Goal: Navigation & Orientation: Find specific page/section

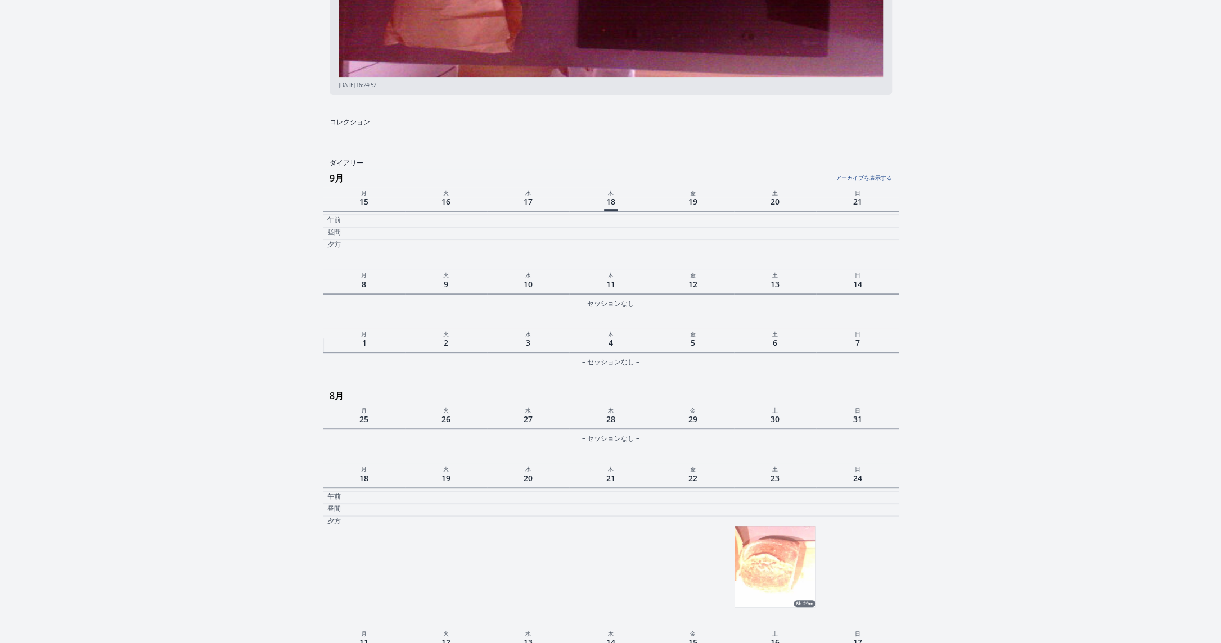
scroll to position [302, 0]
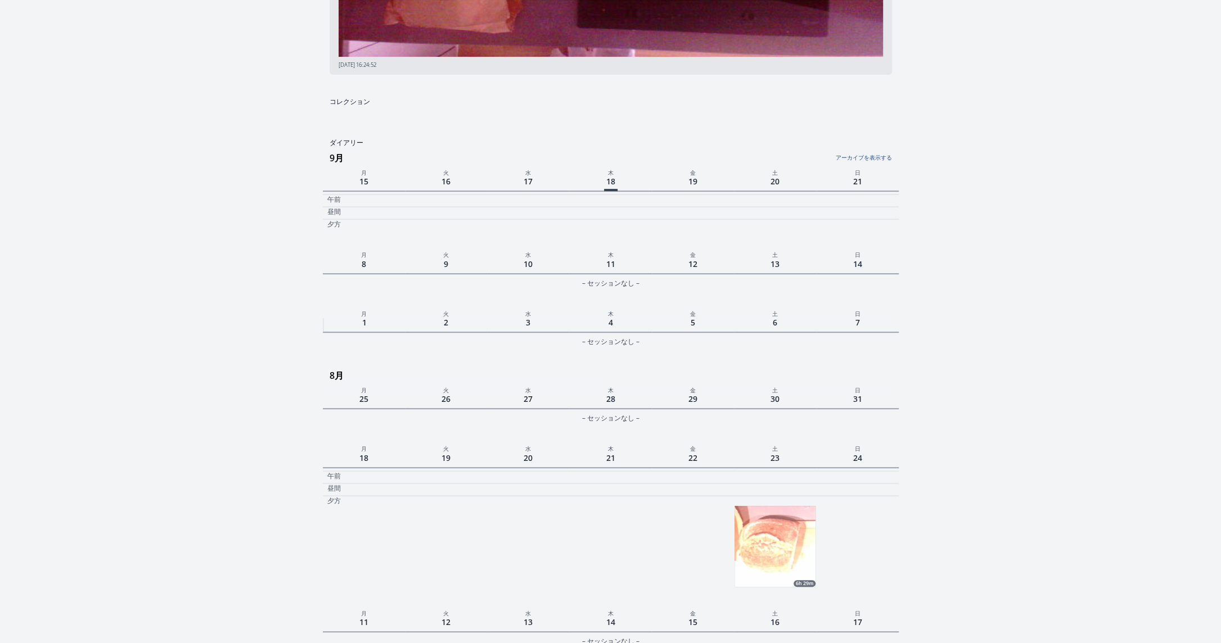
click at [869, 156] on link "アーカイブを表示する" at bounding box center [796, 154] width 192 height 15
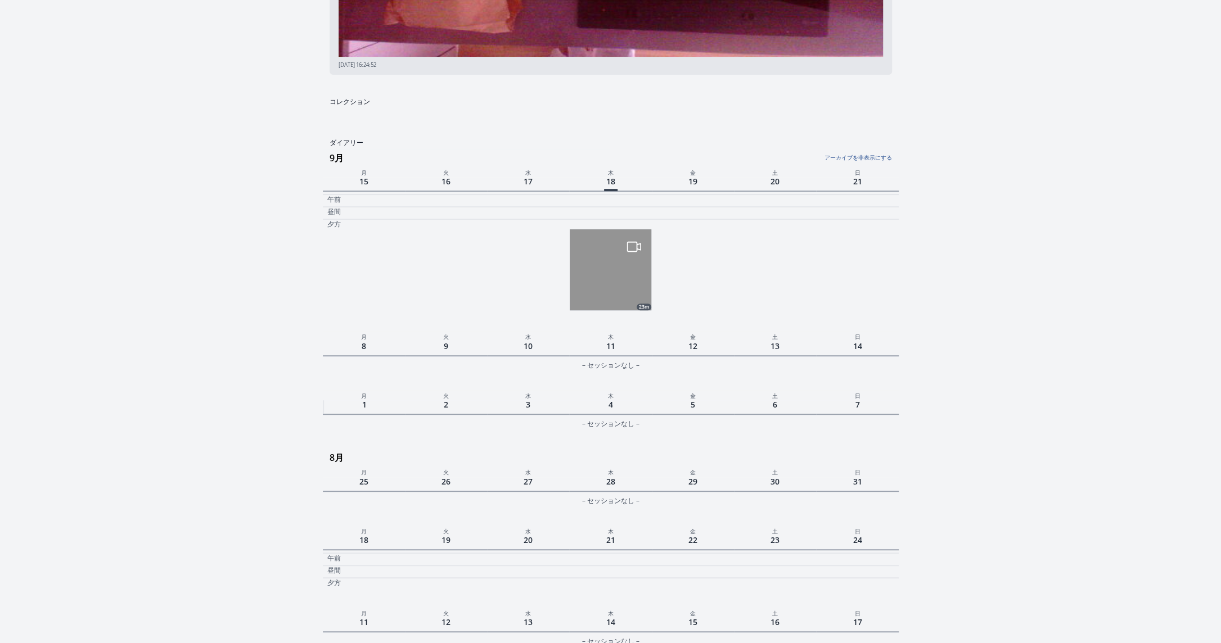
click at [643, 287] on img at bounding box center [610, 269] width 81 height 81
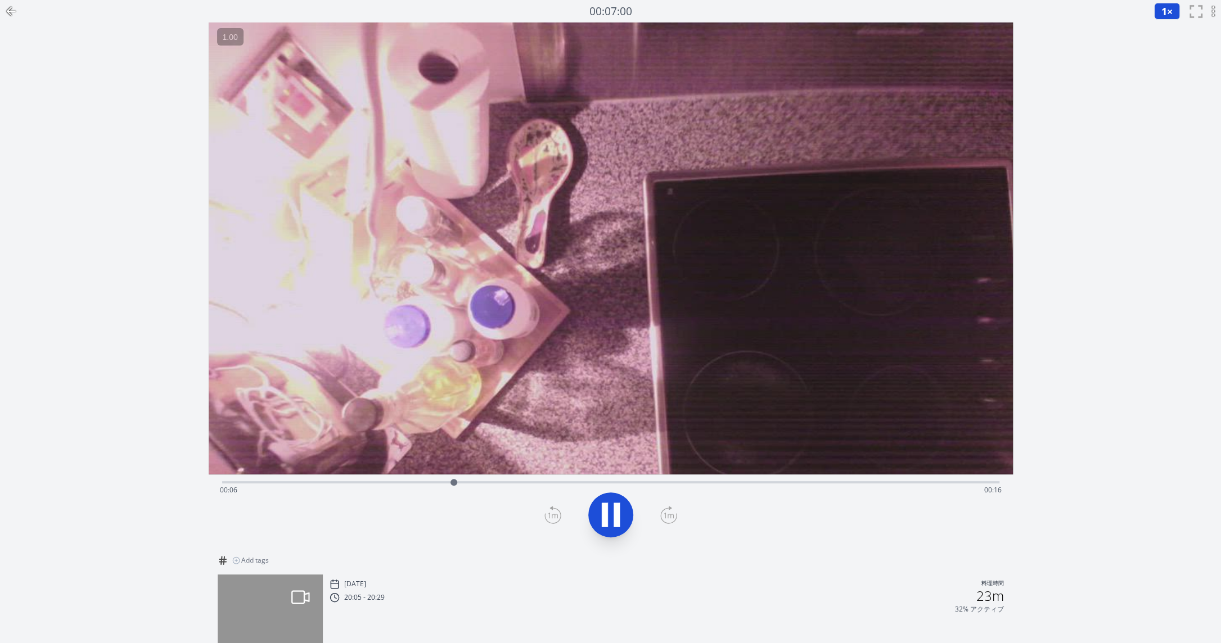
click at [614, 507] on icon at bounding box center [617, 515] width 6 height 24
